Goal: Information Seeking & Learning: Learn about a topic

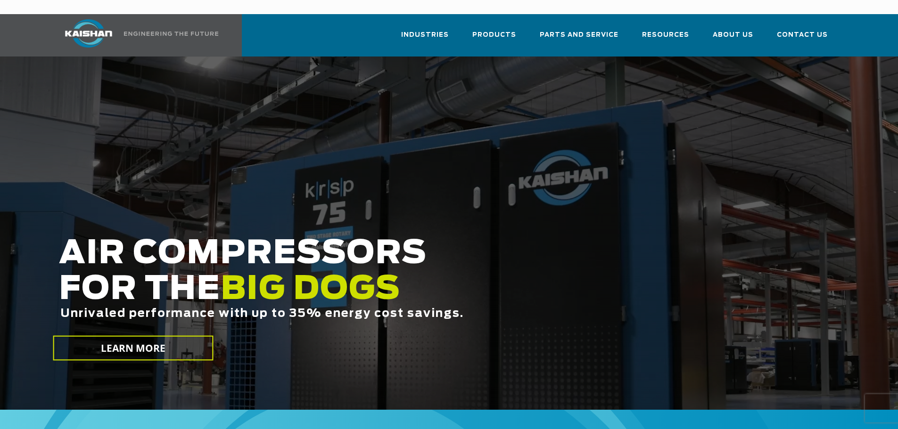
click at [689, 120] on div at bounding box center [449, 233] width 898 height 353
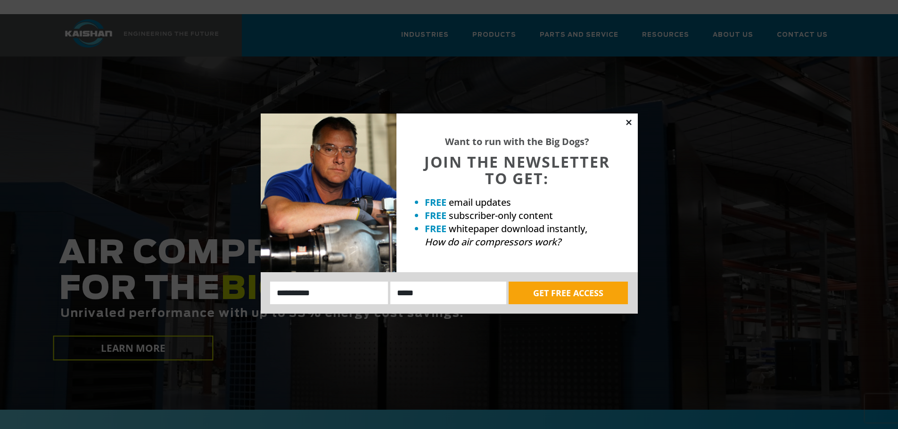
click at [627, 121] on icon at bounding box center [628, 122] width 5 height 5
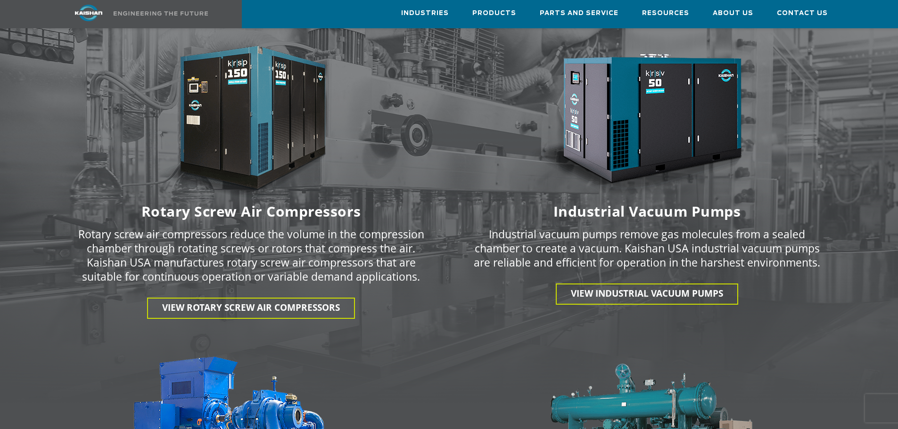
scroll to position [1273, 0]
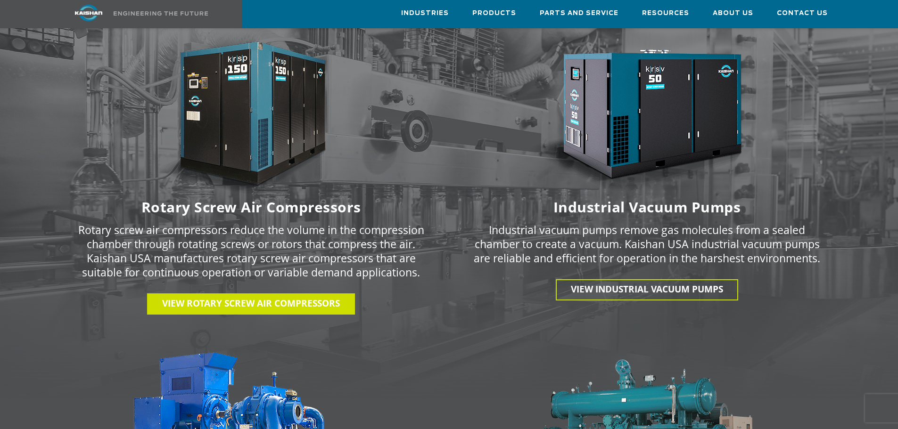
click at [247, 297] on span "View Rotary Screw Air Compressors" at bounding box center [251, 303] width 178 height 12
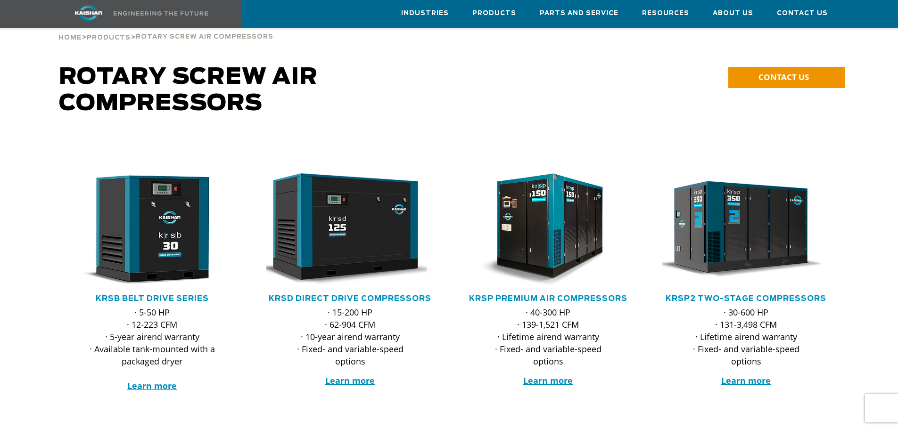
scroll to position [47, 0]
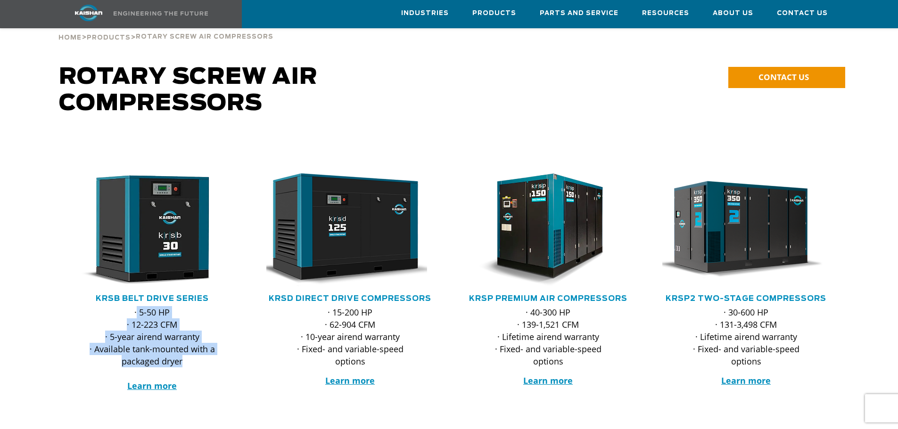
drag, startPoint x: 137, startPoint y: 297, endPoint x: 224, endPoint y: 352, distance: 102.9
click at [224, 352] on div "· 5-50 HP · 12-223 CFM · 5-year airend warranty · Available tank-mounted with a…" at bounding box center [152, 362] width 179 height 112
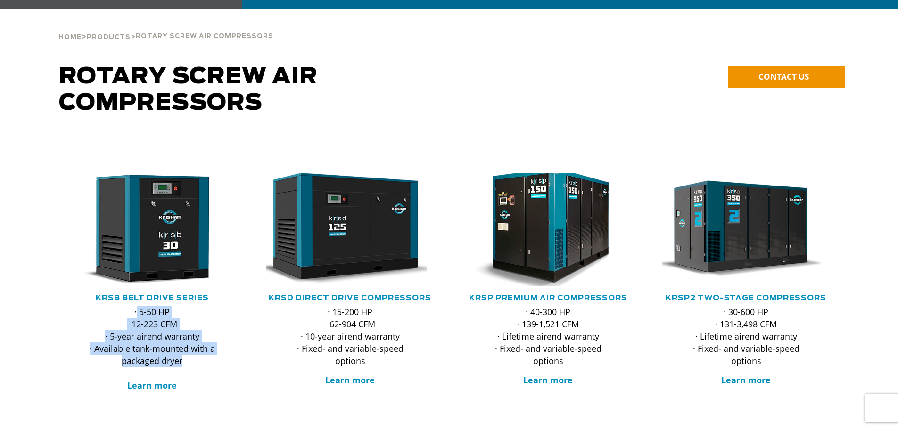
scroll to position [0, 0]
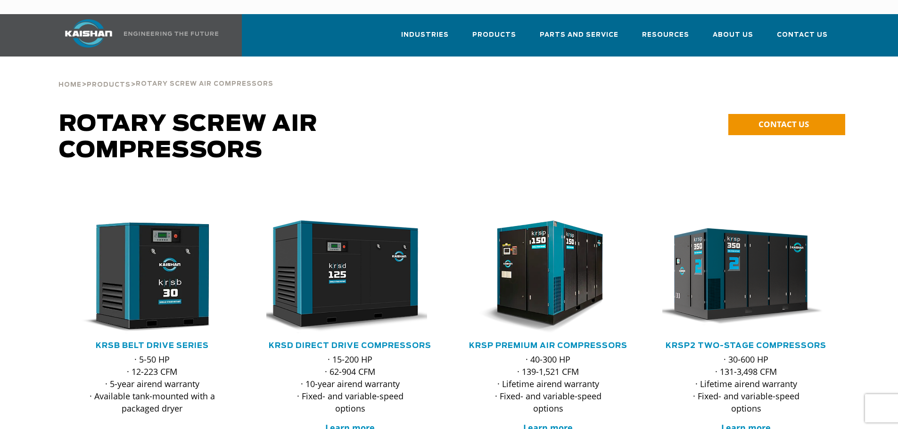
click at [109, 77] on span "Products" at bounding box center [109, 84] width 44 height 15
click at [109, 82] on span "Products" at bounding box center [109, 85] width 44 height 6
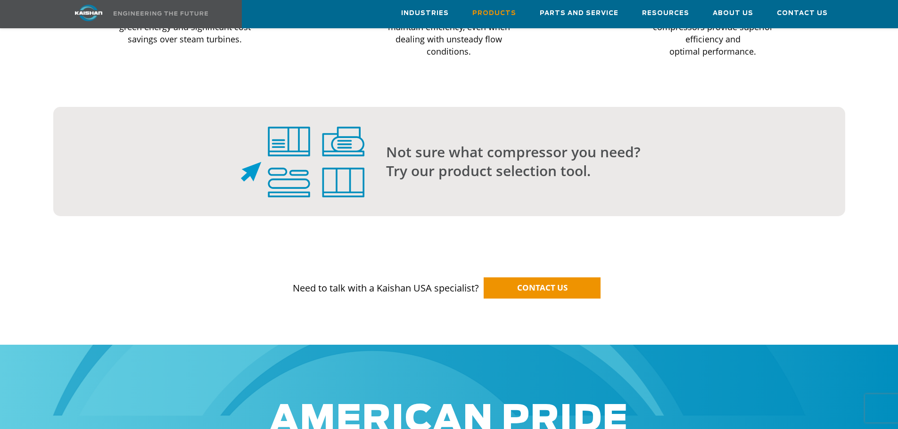
scroll to position [990, 0]
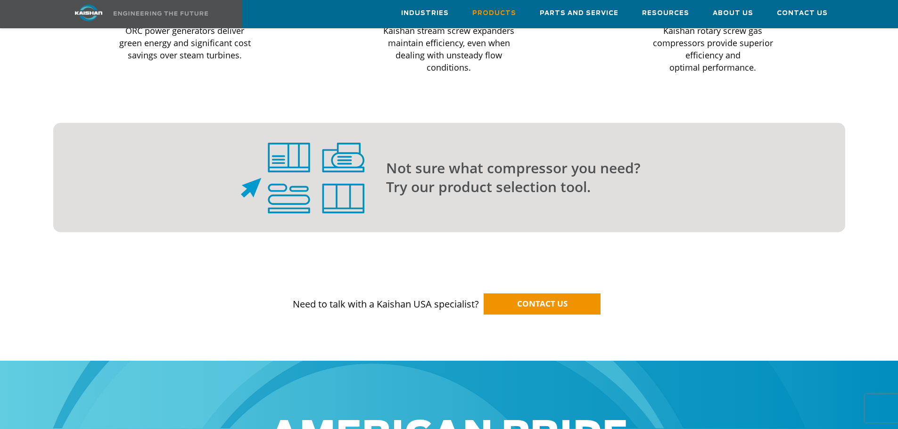
click at [369, 170] on div ".path{fill:none;stroke:#333;stroke-miterlimit:10;stroke-width:1.5px;}" at bounding box center [211, 177] width 317 height 109
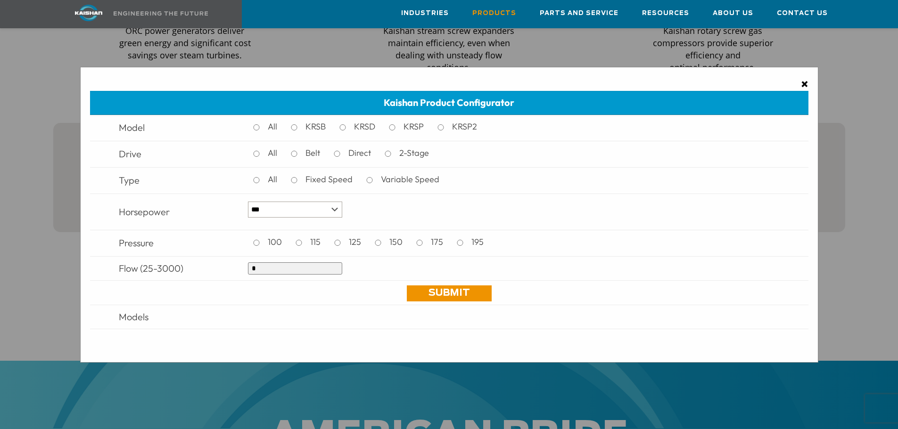
click at [805, 82] on span "×" at bounding box center [805, 84] width 8 height 14
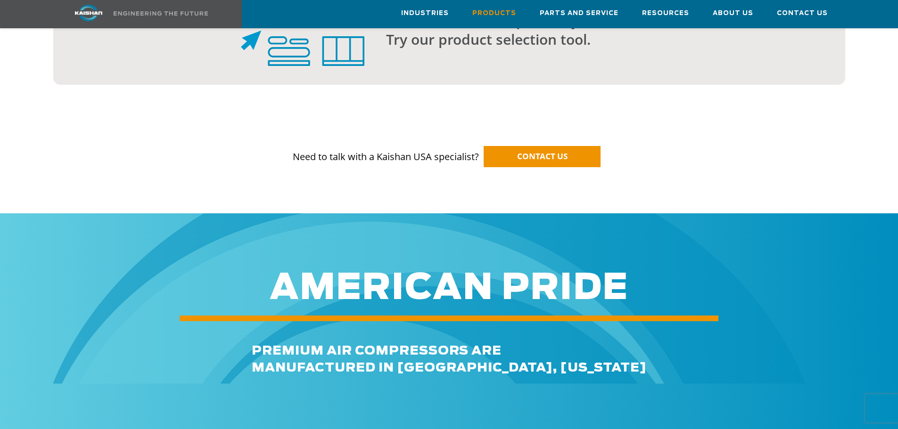
scroll to position [1131, 0]
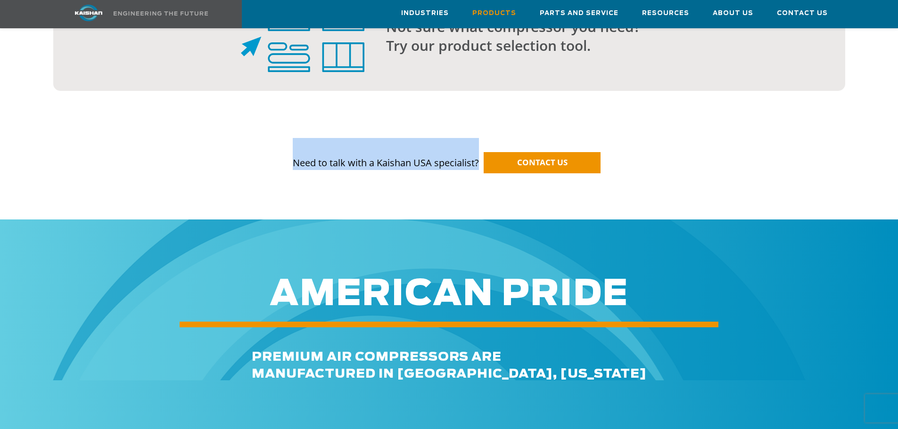
drag, startPoint x: 288, startPoint y: 148, endPoint x: 477, endPoint y: 152, distance: 190.0
click at [477, 152] on p "Need to talk with a Kaishan USA specialist? CONTACT US" at bounding box center [449, 154] width 781 height 32
click at [389, 140] on p "Need to talk with a Kaishan USA specialist? CONTACT US" at bounding box center [449, 154] width 781 height 32
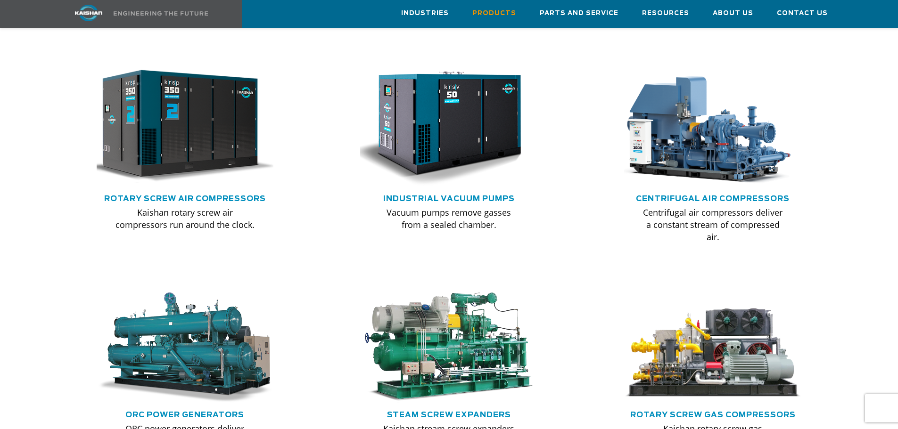
scroll to position [471, 0]
